Goal: Register for event/course

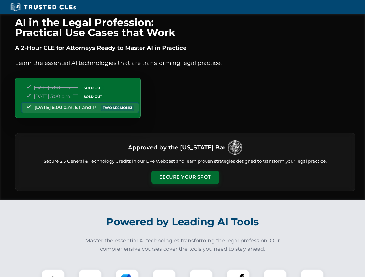
click at [185, 177] on button "Secure Your Spot" at bounding box center [185, 177] width 68 height 13
click at [53, 273] on img at bounding box center [53, 281] width 17 height 17
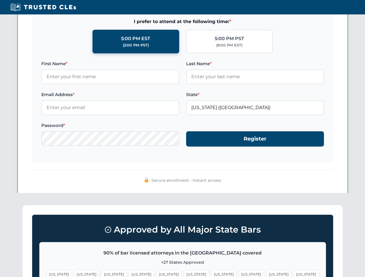
click at [266, 273] on span "[US_STATE]" at bounding box center [278, 274] width 25 height 8
